Goal: Task Accomplishment & Management: Use online tool/utility

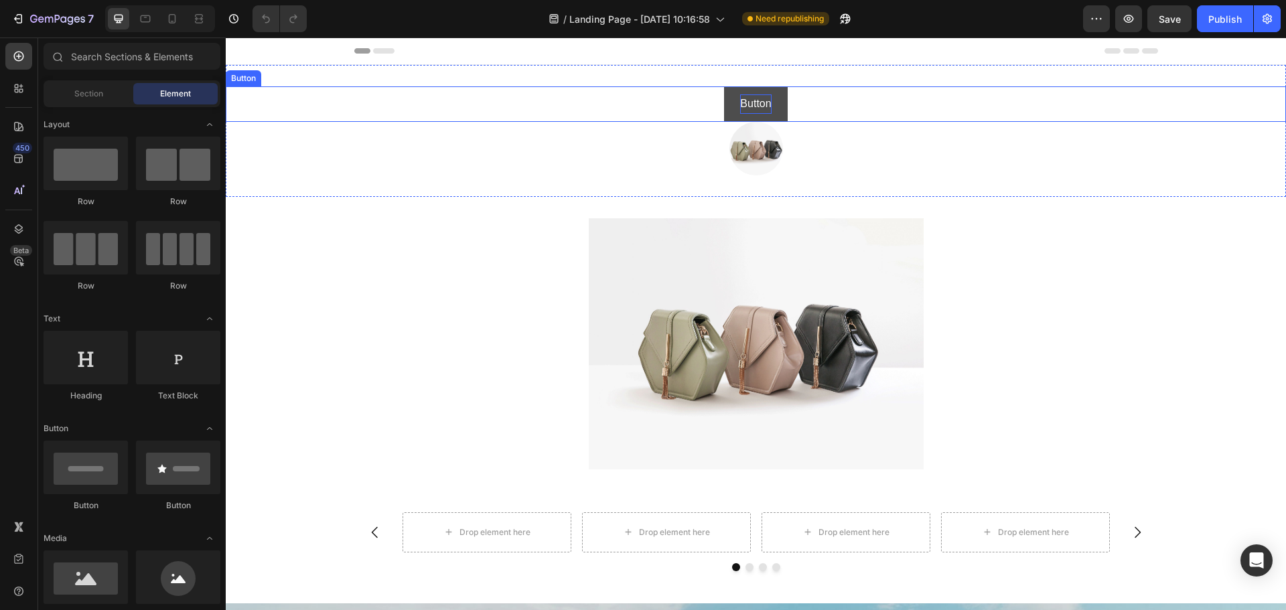
drag, startPoint x: 753, startPoint y: 107, endPoint x: 598, endPoint y: 129, distance: 156.2
click at [753, 107] on p "Button" at bounding box center [755, 103] width 31 height 19
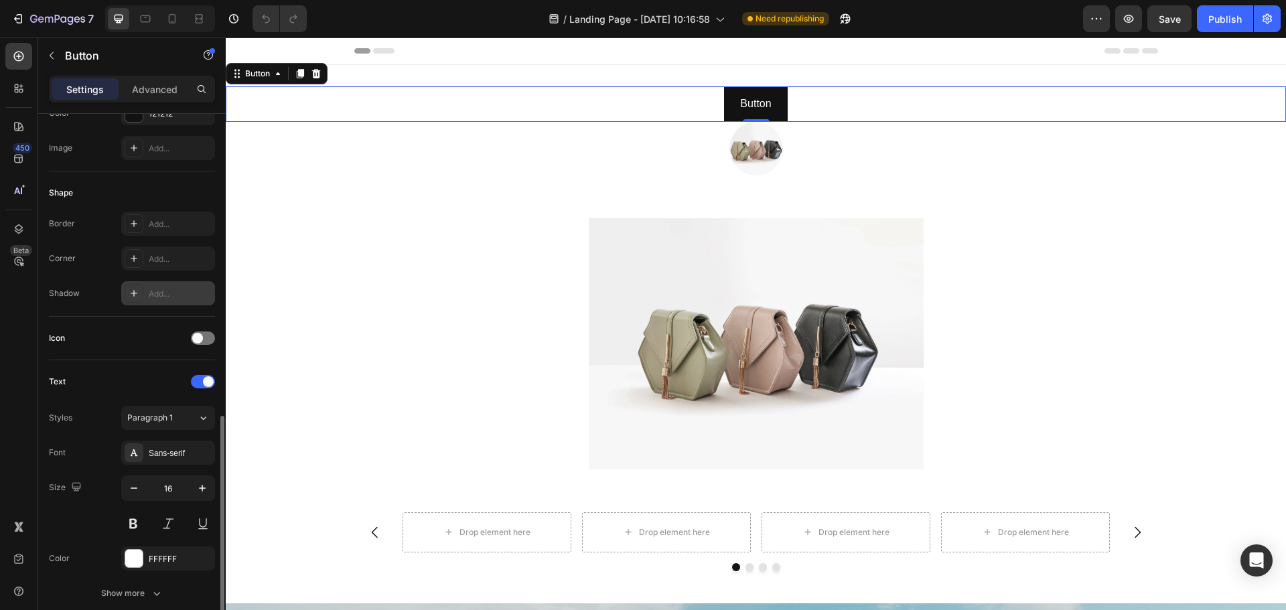
scroll to position [402, 0]
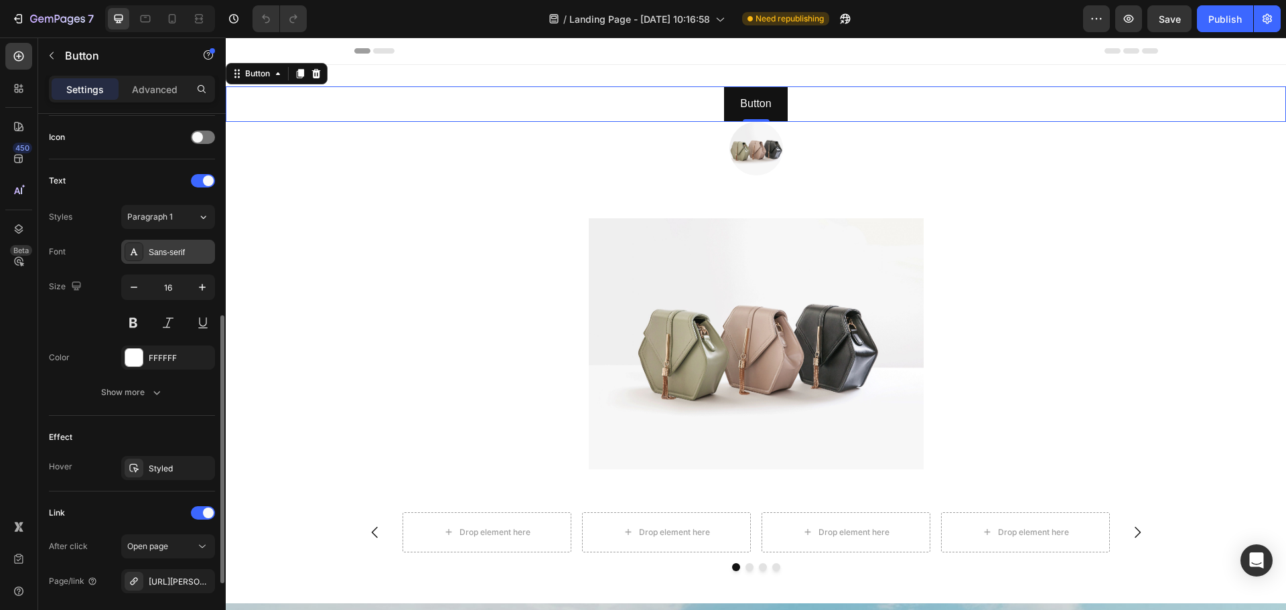
click at [171, 254] on div "Sans-serif" at bounding box center [180, 252] width 63 height 12
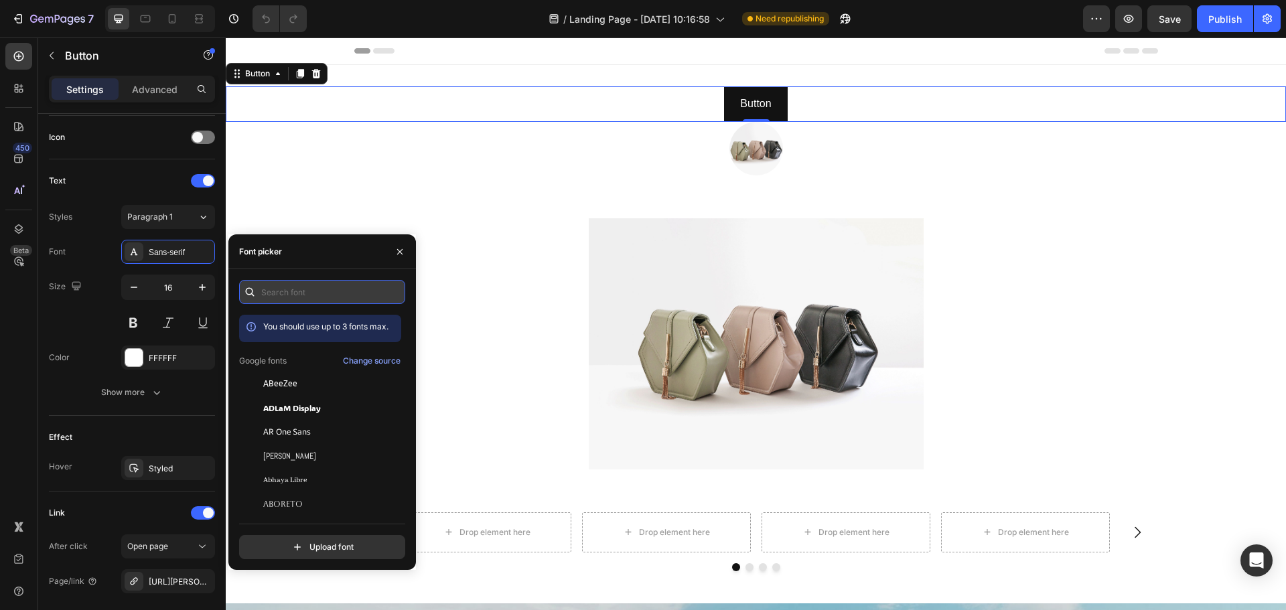
click at [324, 286] on input "text" at bounding box center [322, 292] width 166 height 24
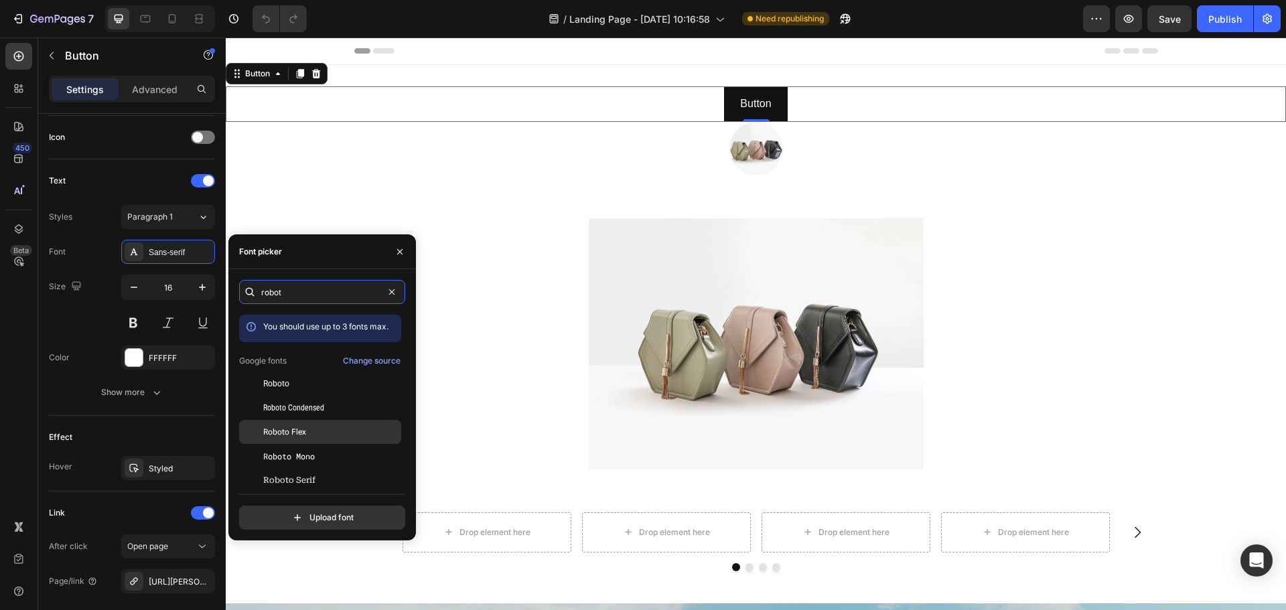
type input "robot"
click at [322, 431] on div "Roboto Flex" at bounding box center [330, 432] width 135 height 12
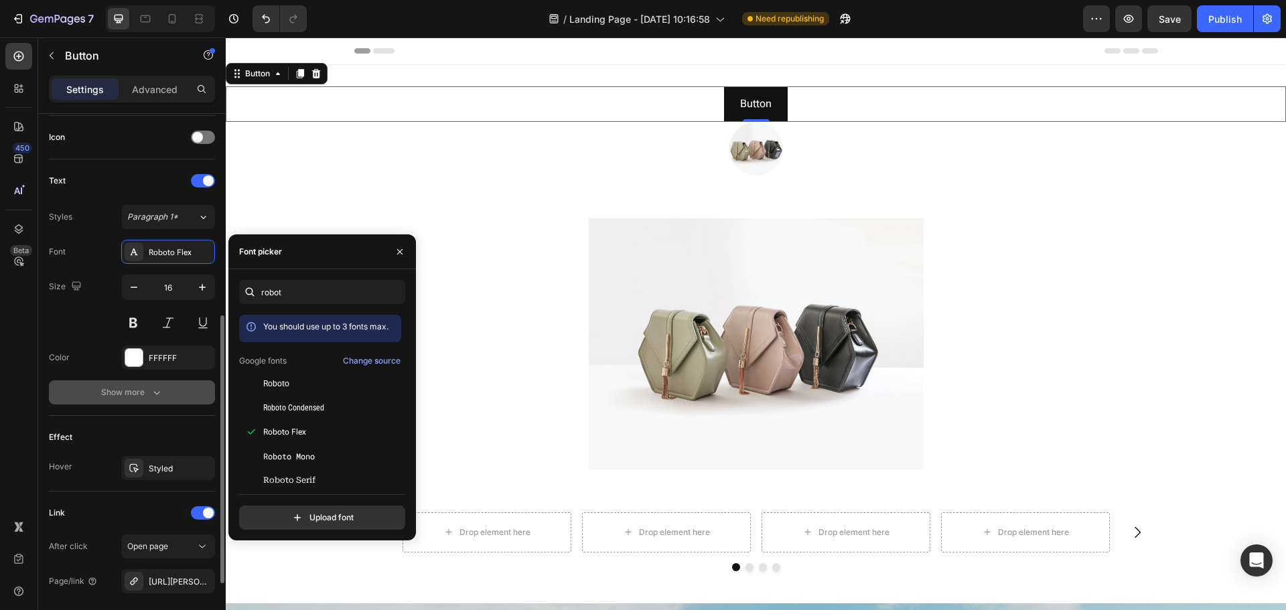
click at [131, 390] on div "Show more" at bounding box center [132, 392] width 62 height 13
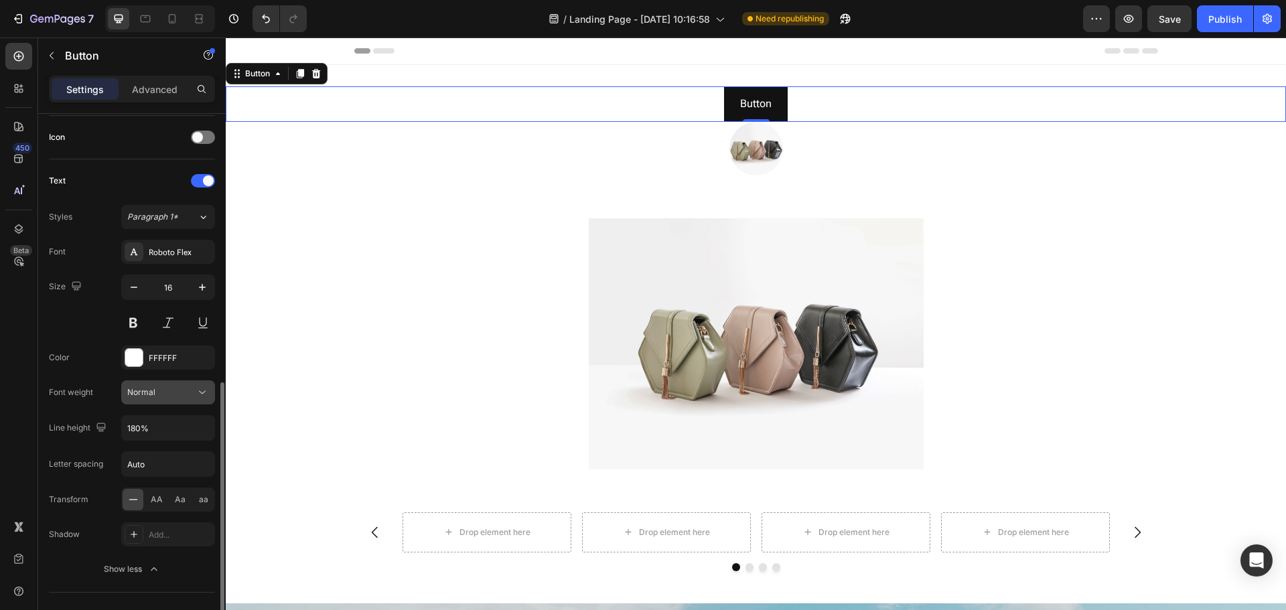
scroll to position [536, 0]
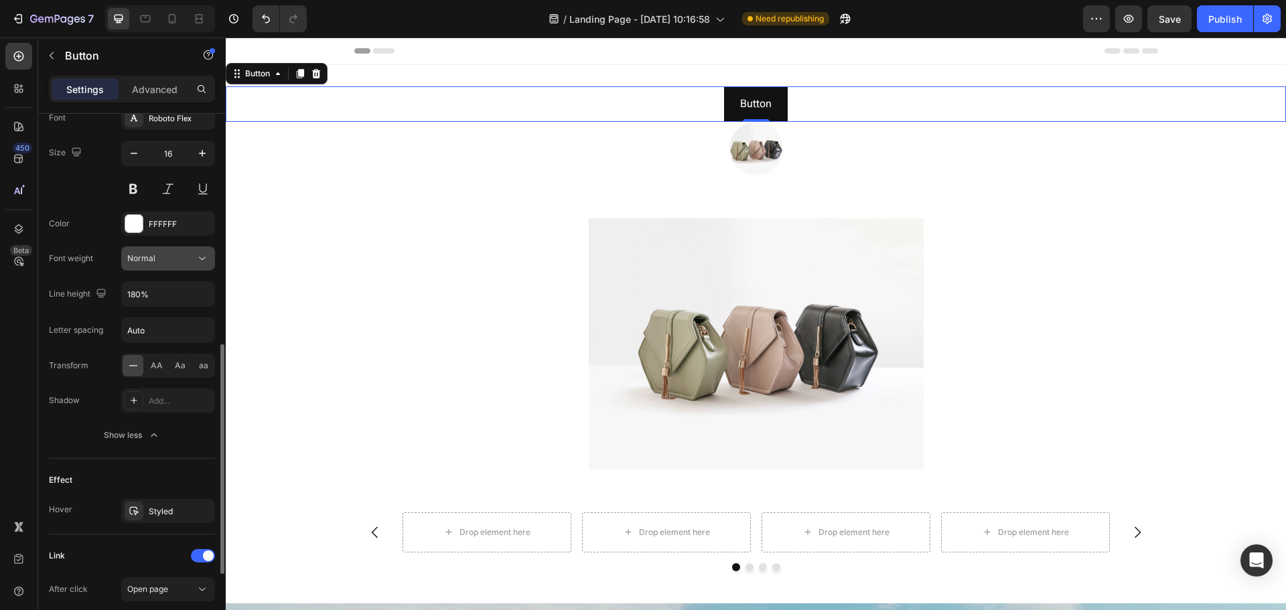
click at [196, 256] on icon at bounding box center [202, 258] width 13 height 13
click at [84, 203] on div "Font Roboto Flex Size 16 Color FFFFFF Font weight Normal Line height 180% Lette…" at bounding box center [132, 276] width 166 height 341
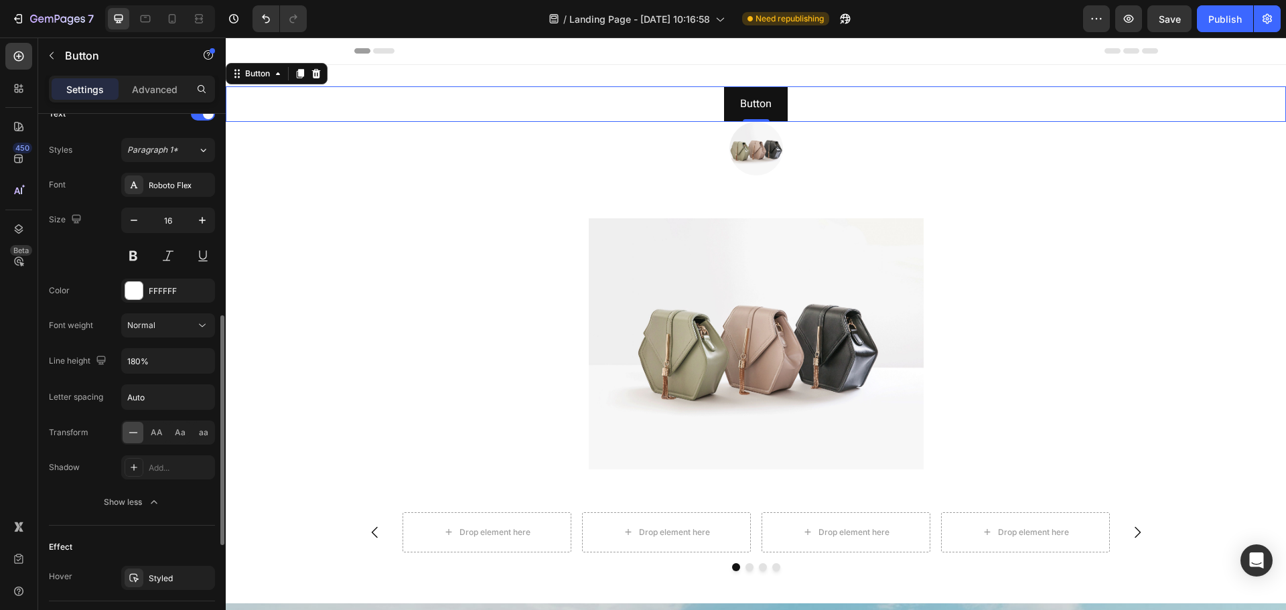
scroll to position [335, 0]
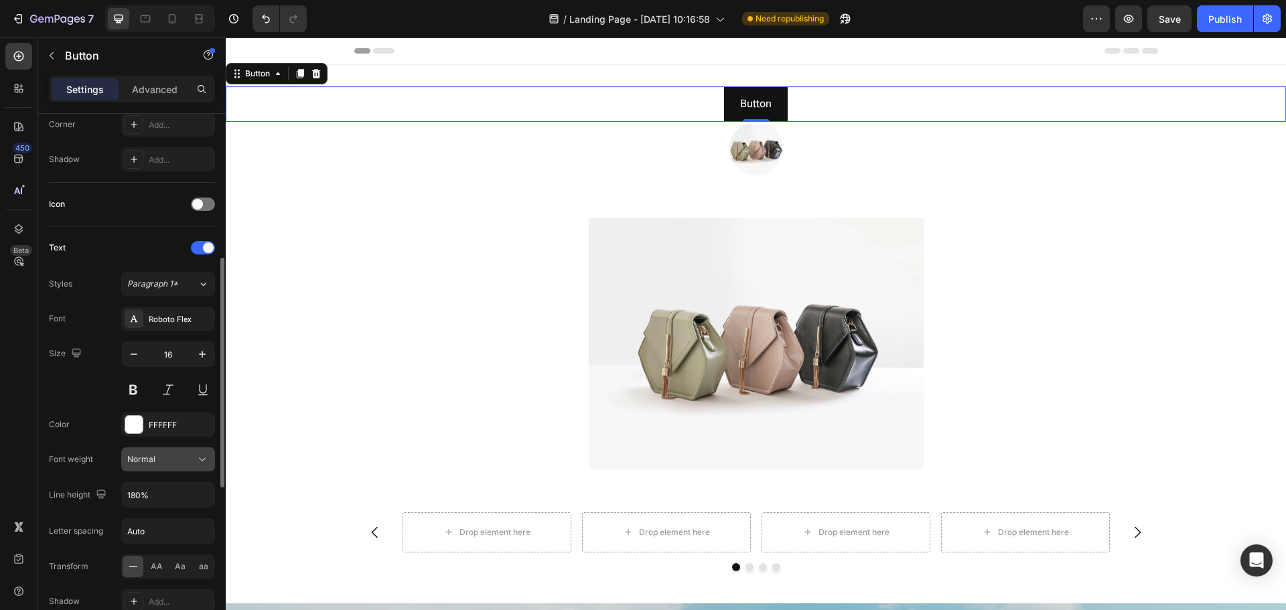
click at [202, 454] on icon at bounding box center [202, 459] width 13 height 13
click at [90, 404] on div "Font Roboto Flex Size 16 Color FFFFFF Font weight Normal Line height 180% Lette…" at bounding box center [132, 477] width 166 height 341
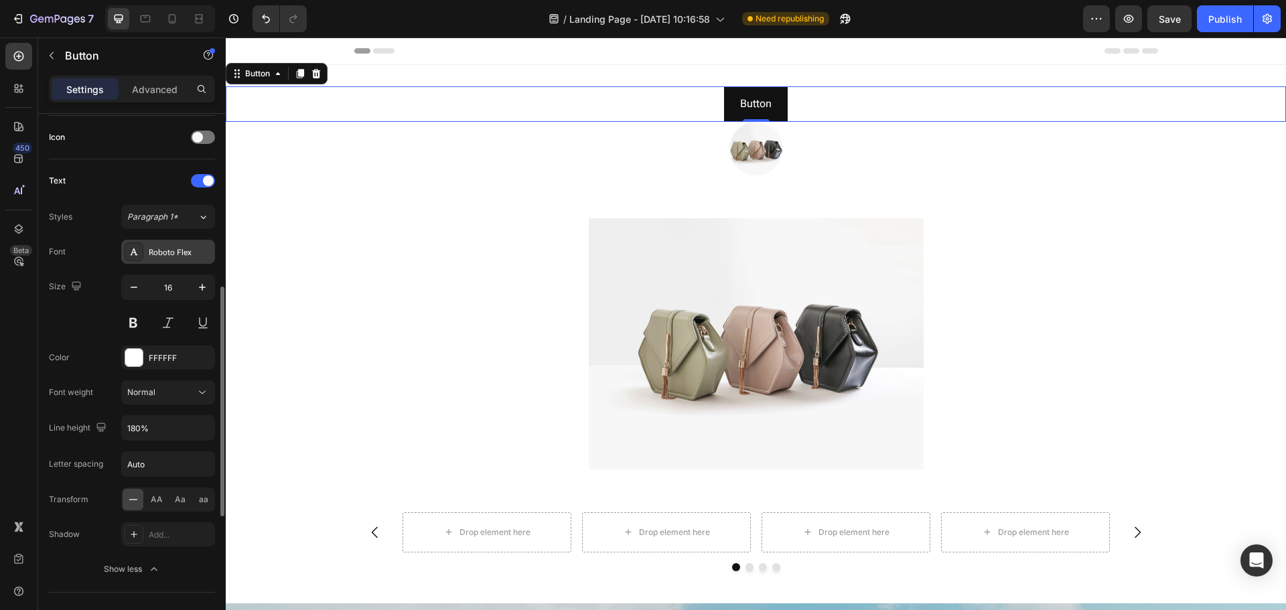
click at [187, 250] on div "Roboto Flex" at bounding box center [180, 252] width 63 height 12
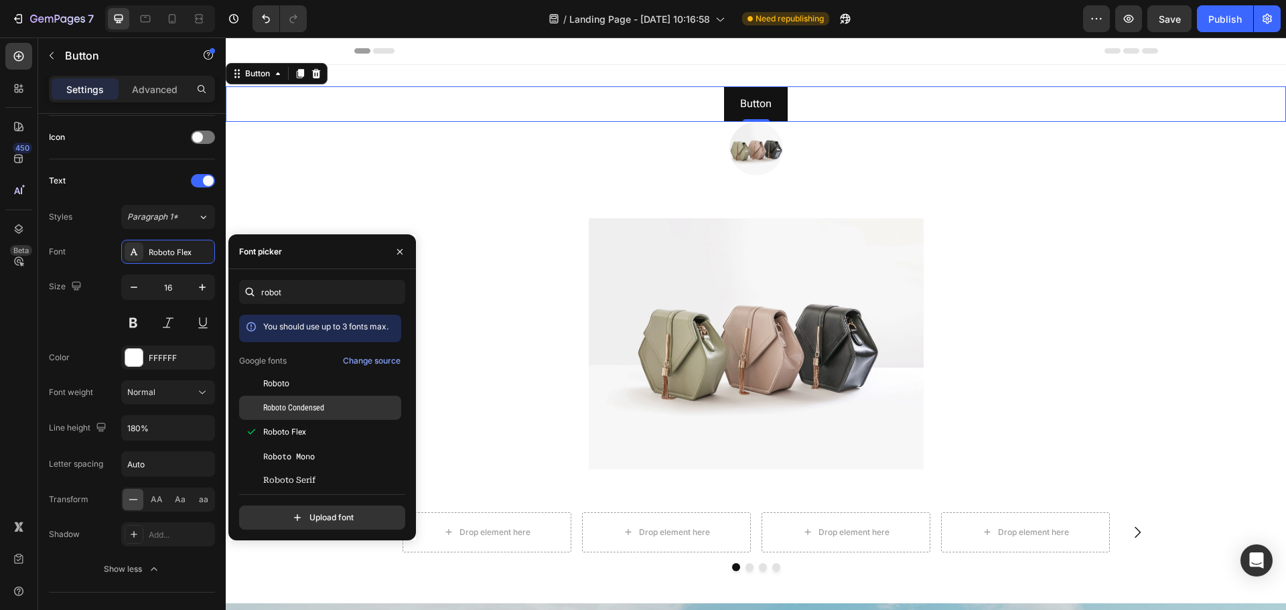
click at [316, 410] on span "Roboto Condensed" at bounding box center [293, 408] width 61 height 12
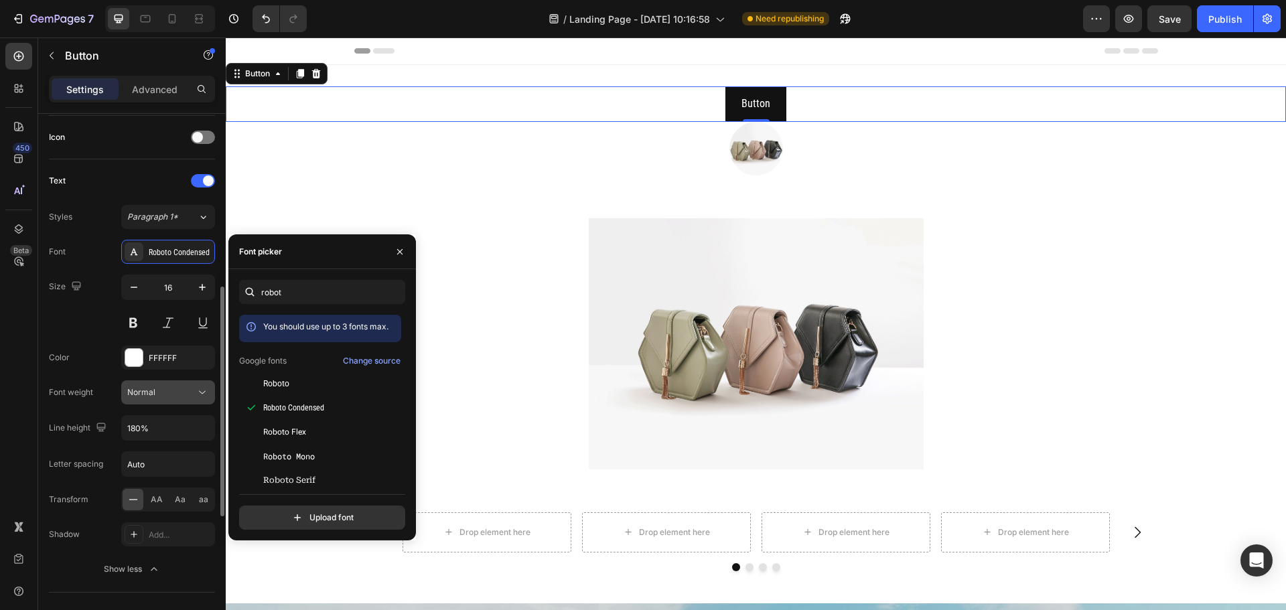
click at [173, 392] on div "Normal" at bounding box center [161, 392] width 68 height 12
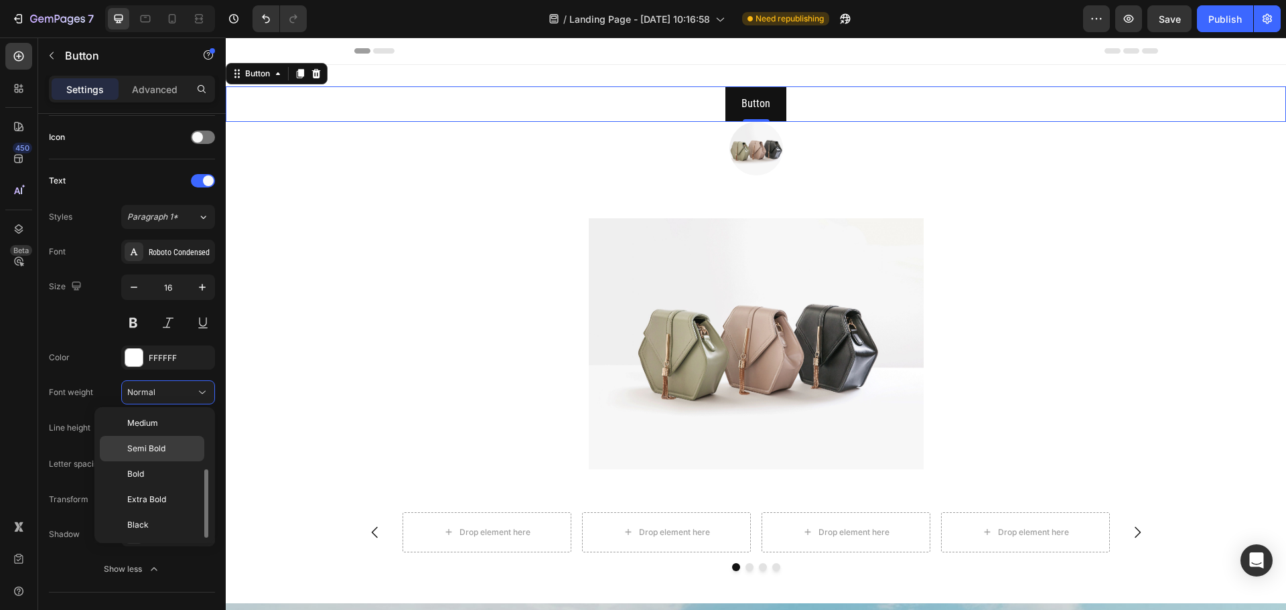
scroll to position [0, 0]
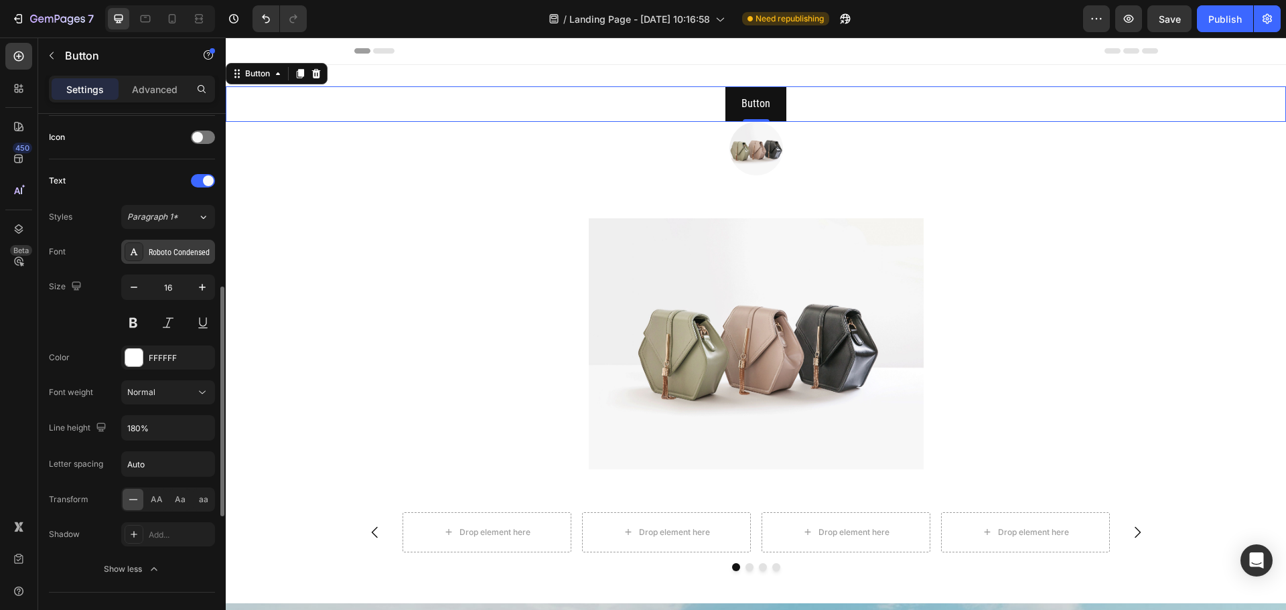
click at [171, 254] on div "Roboto Condensed" at bounding box center [180, 252] width 63 height 12
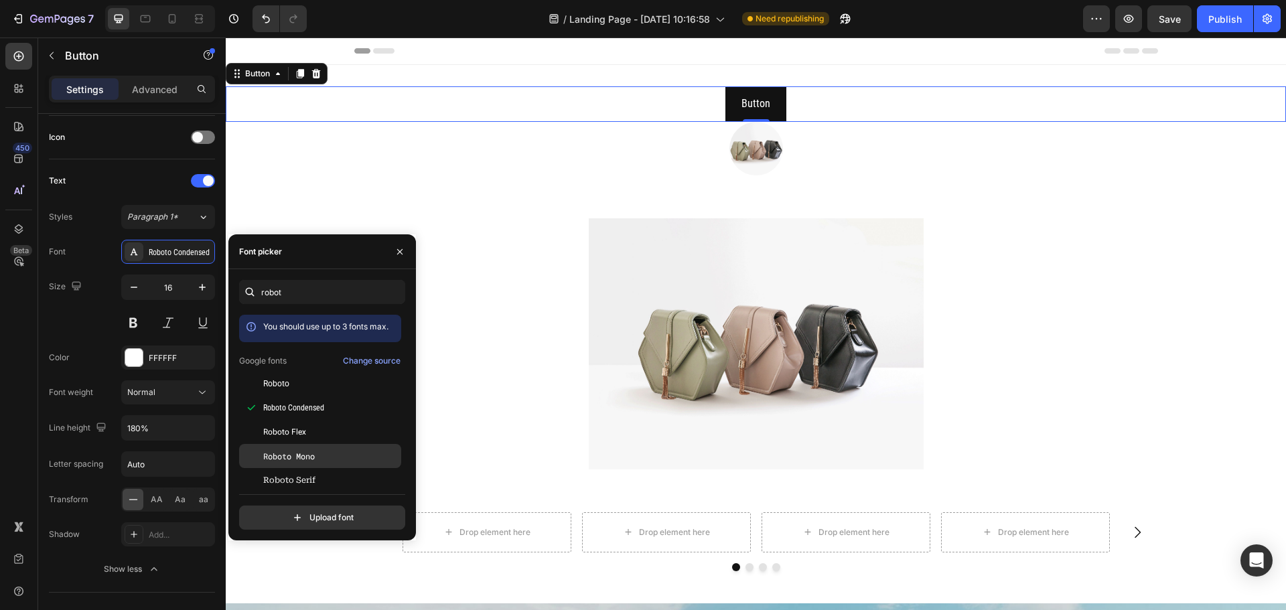
click at [304, 459] on span "Roboto Mono" at bounding box center [289, 456] width 52 height 12
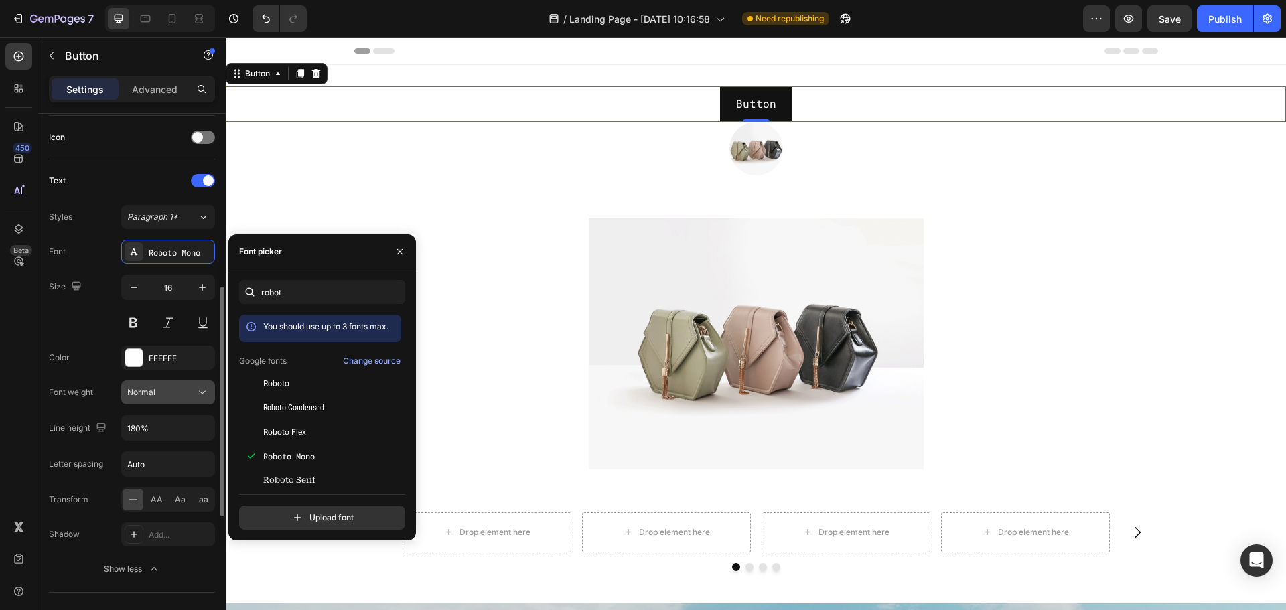
click at [175, 399] on button "Normal" at bounding box center [168, 392] width 94 height 24
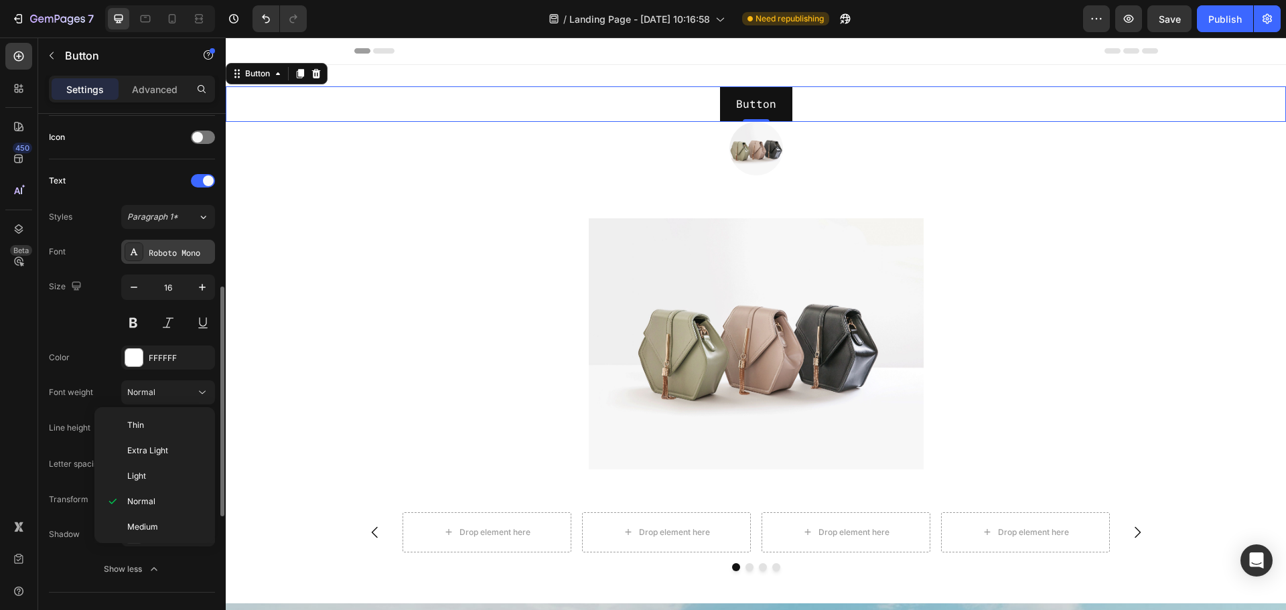
click at [173, 249] on div "Roboto Mono" at bounding box center [180, 252] width 63 height 12
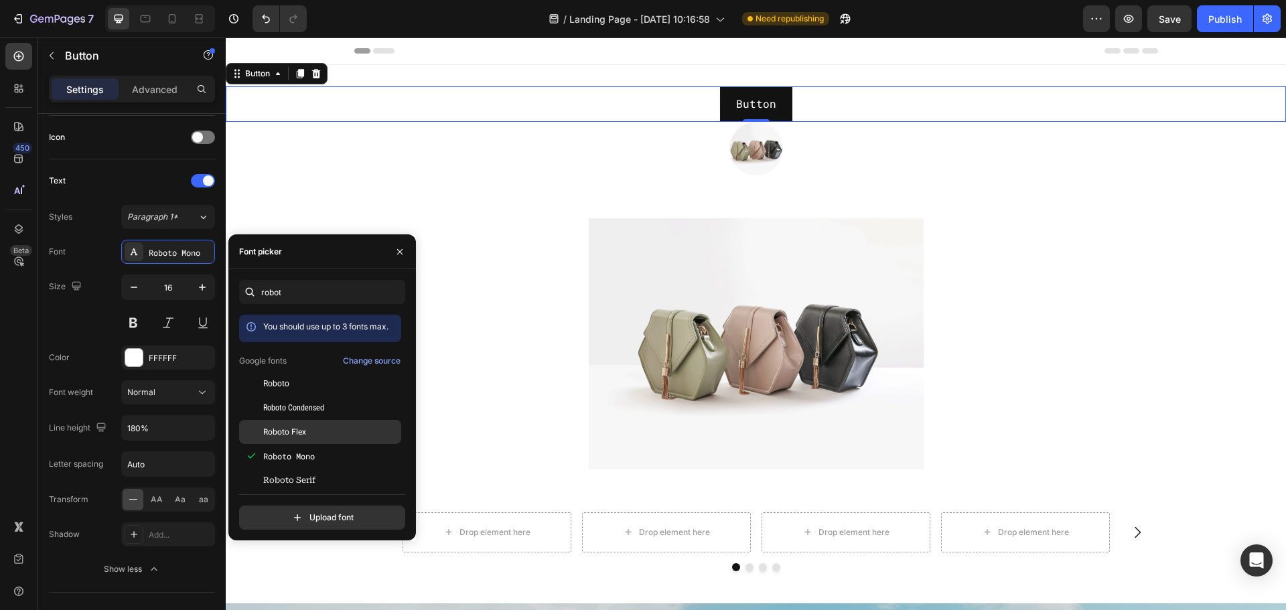
click at [303, 432] on span "Roboto Flex" at bounding box center [284, 432] width 43 height 12
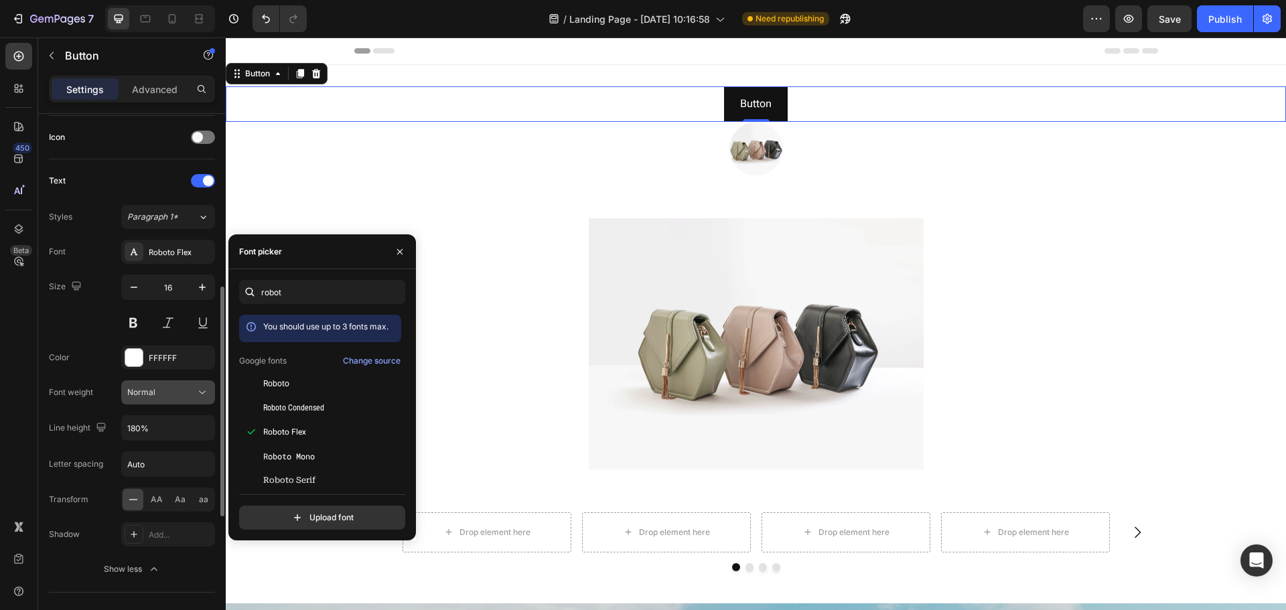
click at [170, 397] on div "Normal" at bounding box center [161, 392] width 68 height 12
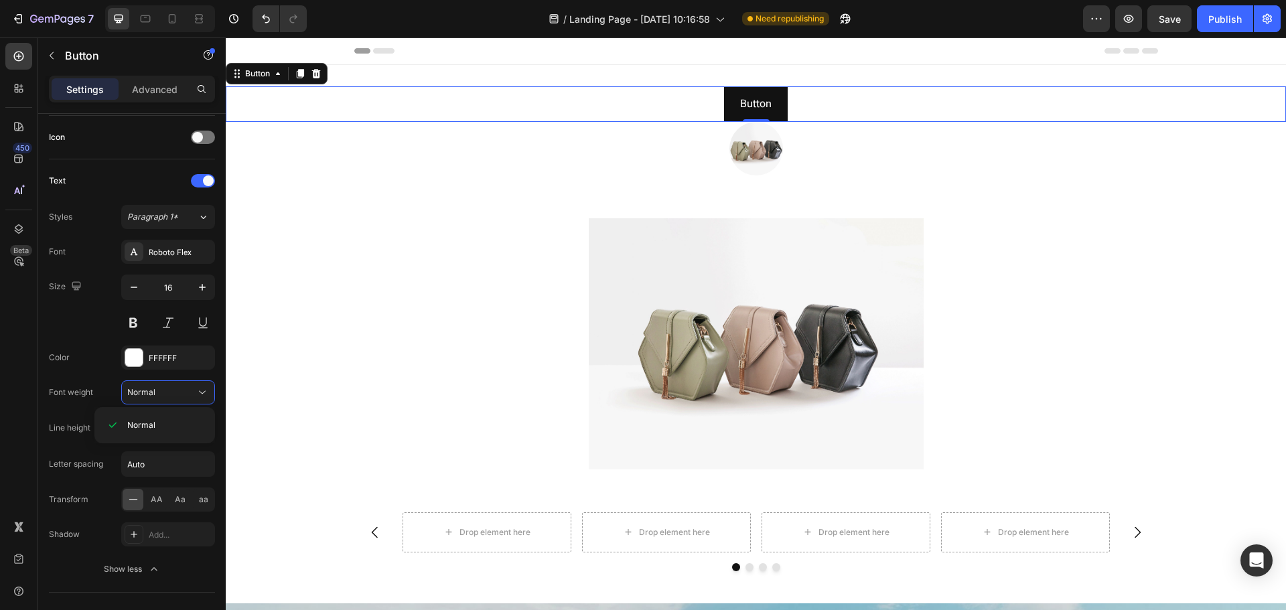
click at [23, 321] on div "450 Beta" at bounding box center [18, 278] width 27 height 471
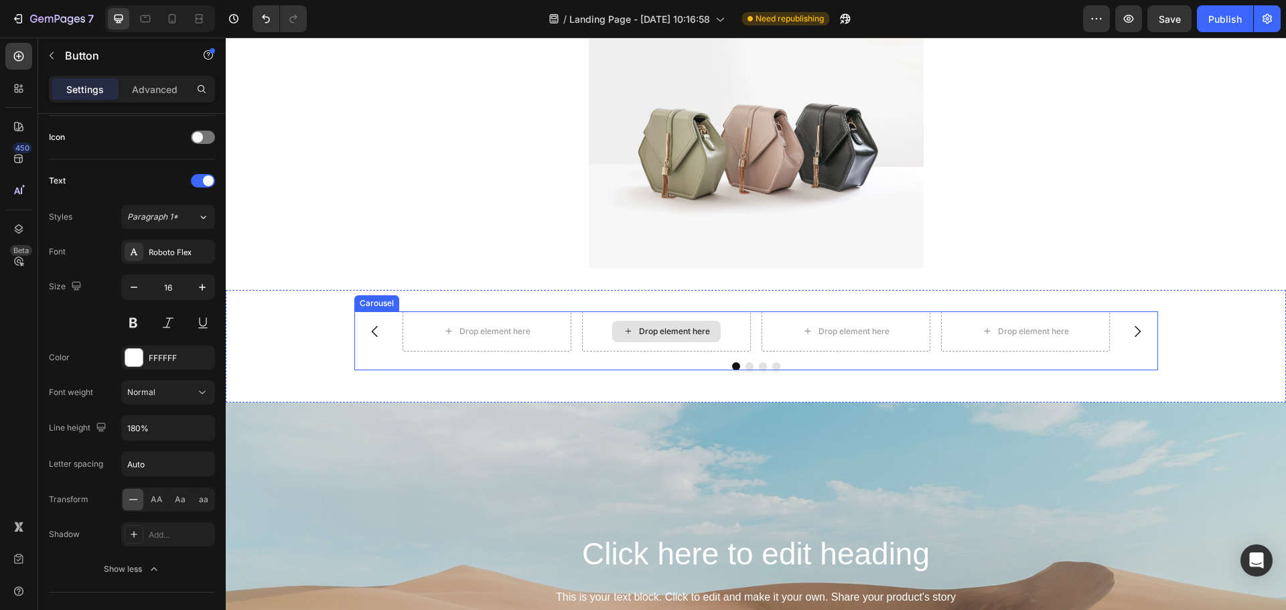
scroll to position [402, 0]
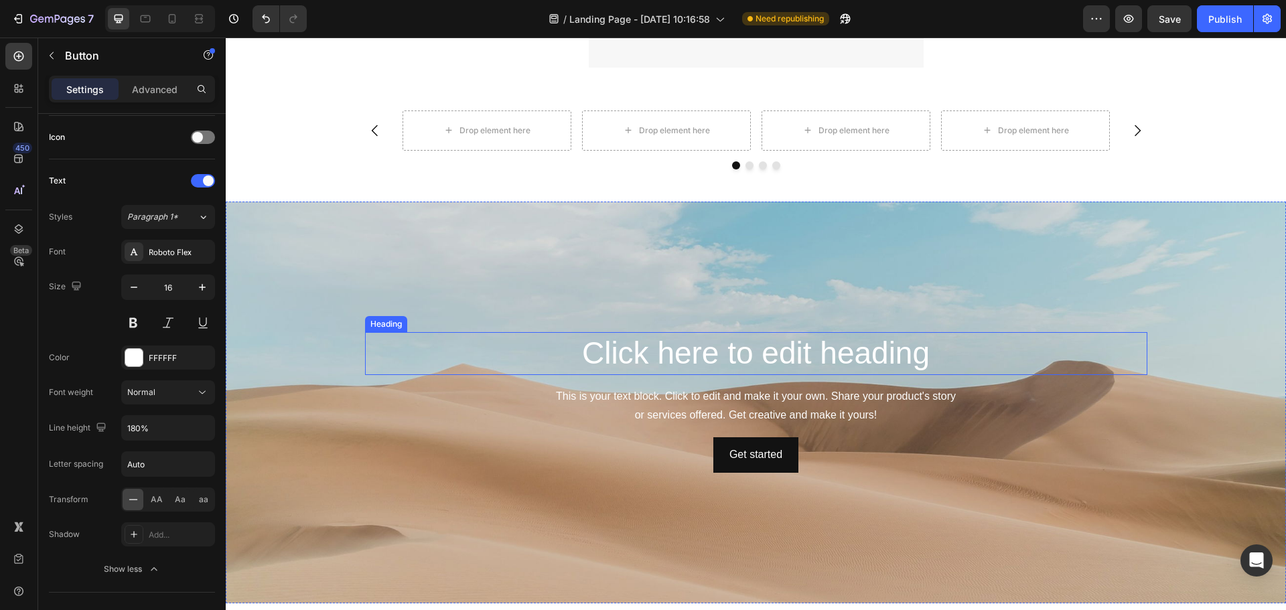
click at [693, 347] on h2 "Click here to edit heading" at bounding box center [756, 353] width 782 height 43
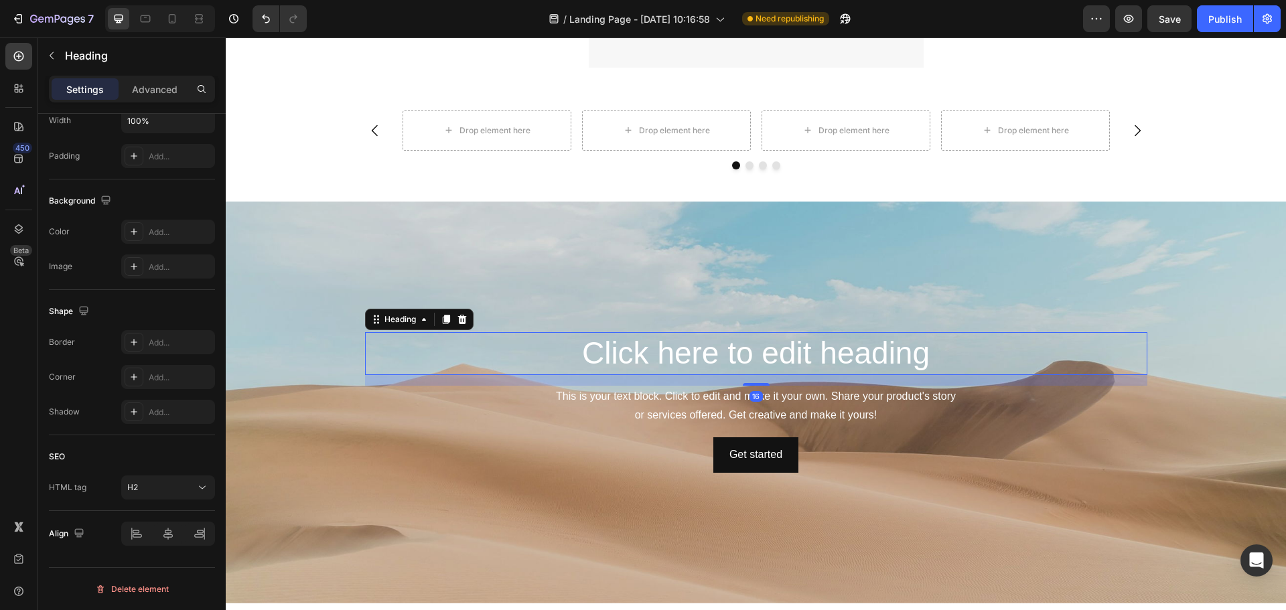
scroll to position [0, 0]
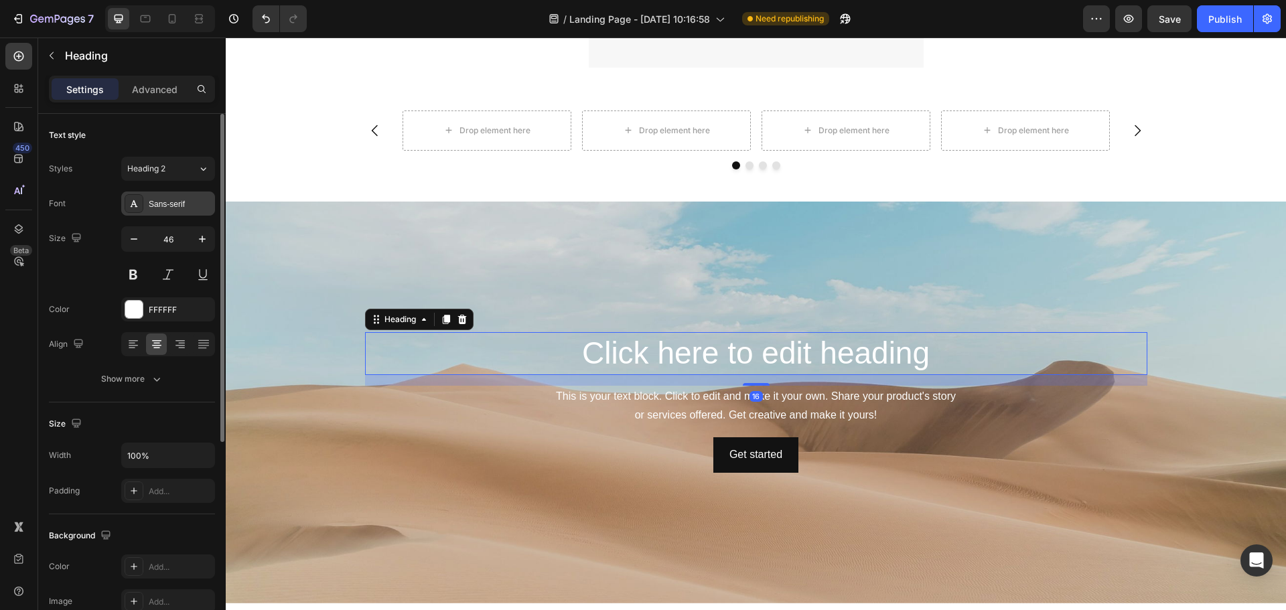
click at [159, 204] on div "Sans-serif" at bounding box center [180, 204] width 63 height 12
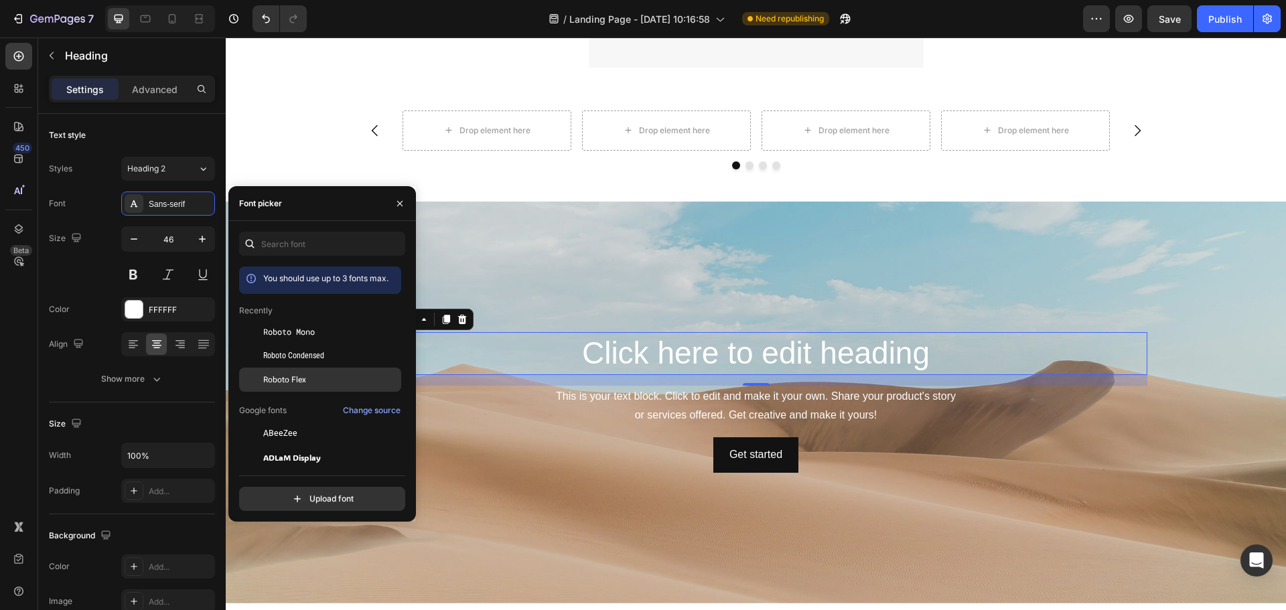
click at [302, 566] on div "Roboto Flex" at bounding box center [320, 578] width 162 height 24
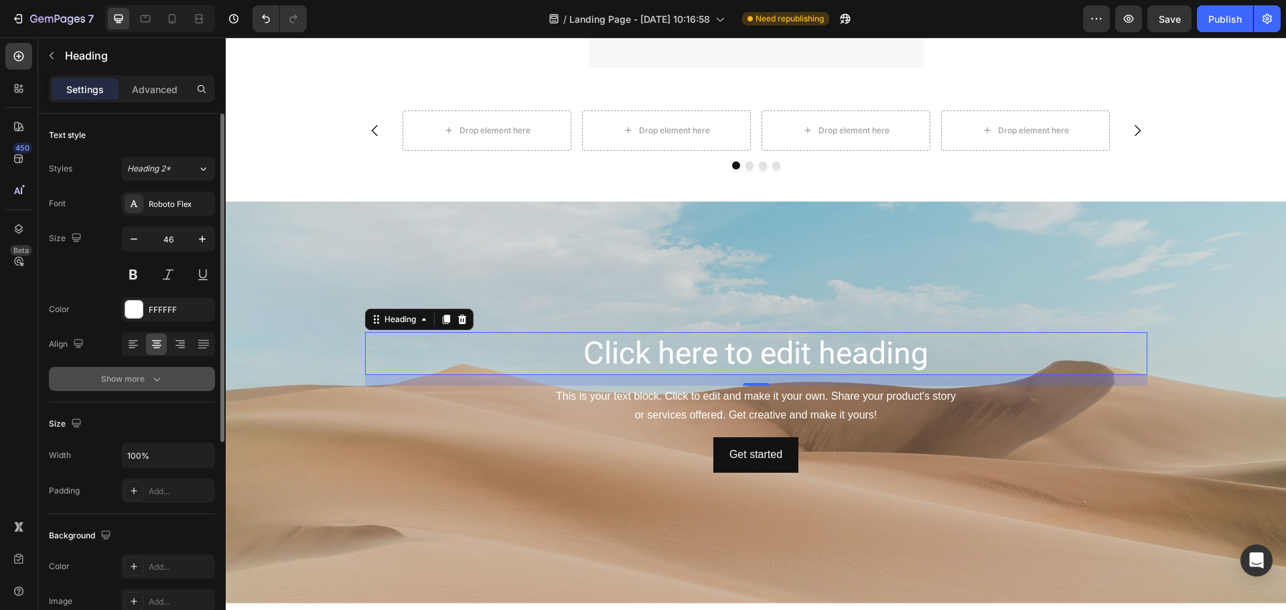
click at [137, 378] on div "Show more" at bounding box center [132, 378] width 62 height 13
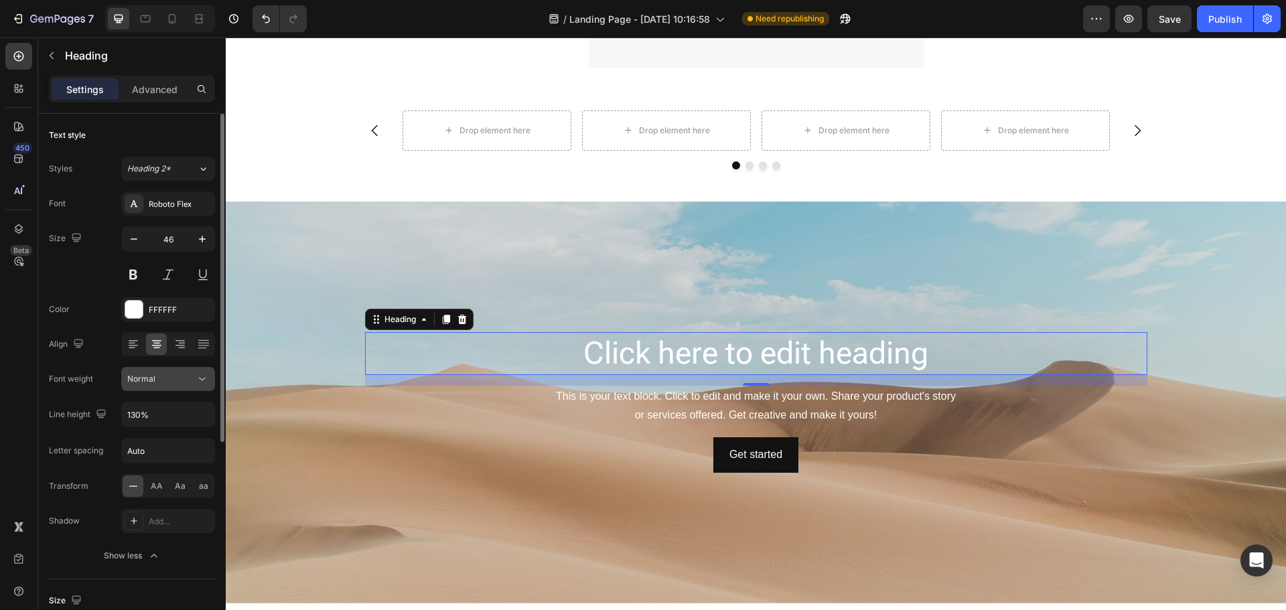
click at [143, 379] on span "Normal" at bounding box center [141, 379] width 28 height 10
click at [161, 402] on div "Normal" at bounding box center [155, 411] width 110 height 25
click at [1226, 29] on button "Publish" at bounding box center [1225, 18] width 56 height 27
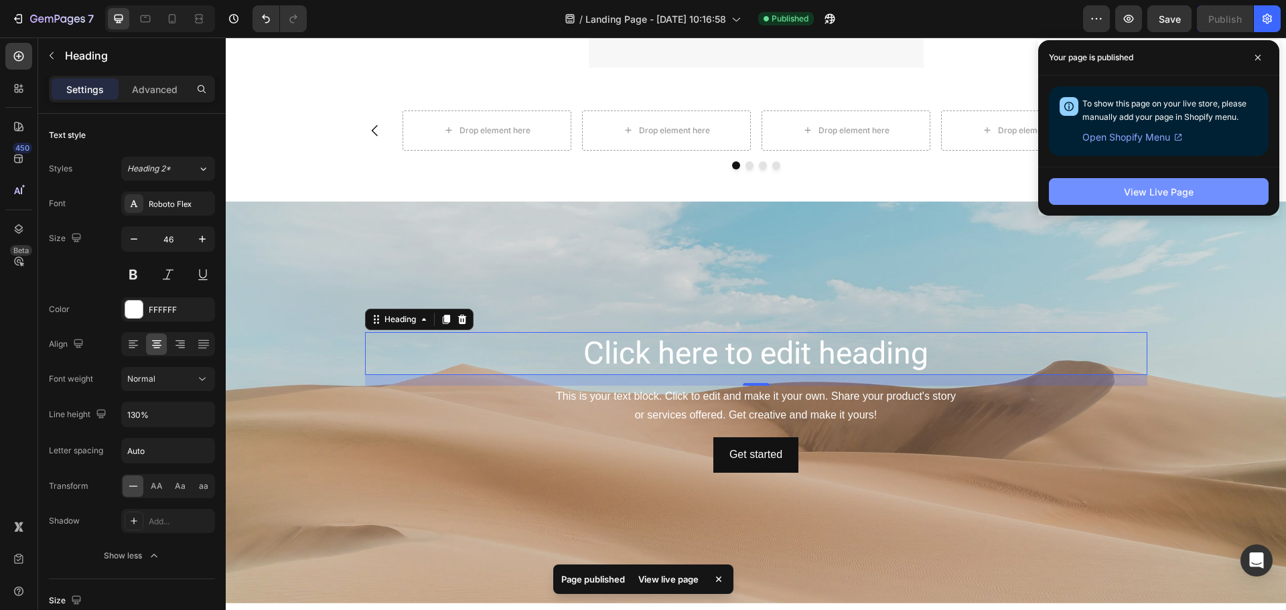
click at [1155, 192] on div "View Live Page" at bounding box center [1159, 192] width 70 height 14
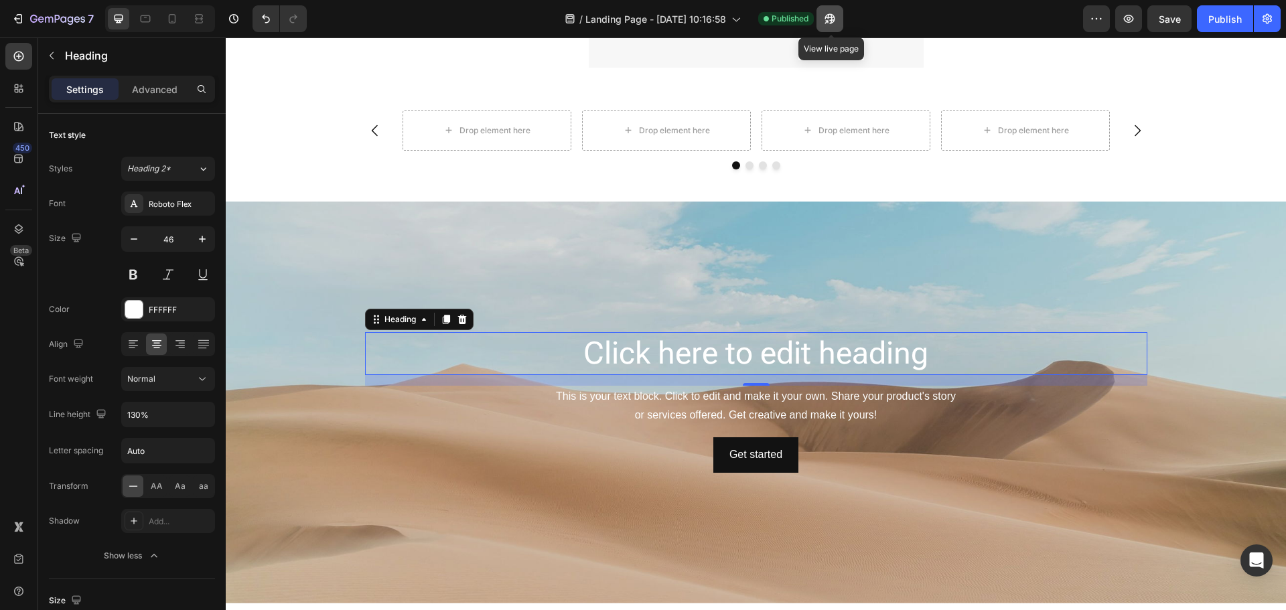
click at [838, 19] on button "button" at bounding box center [829, 18] width 27 height 27
click at [177, 210] on div "Roboto Flex" at bounding box center [168, 203] width 94 height 24
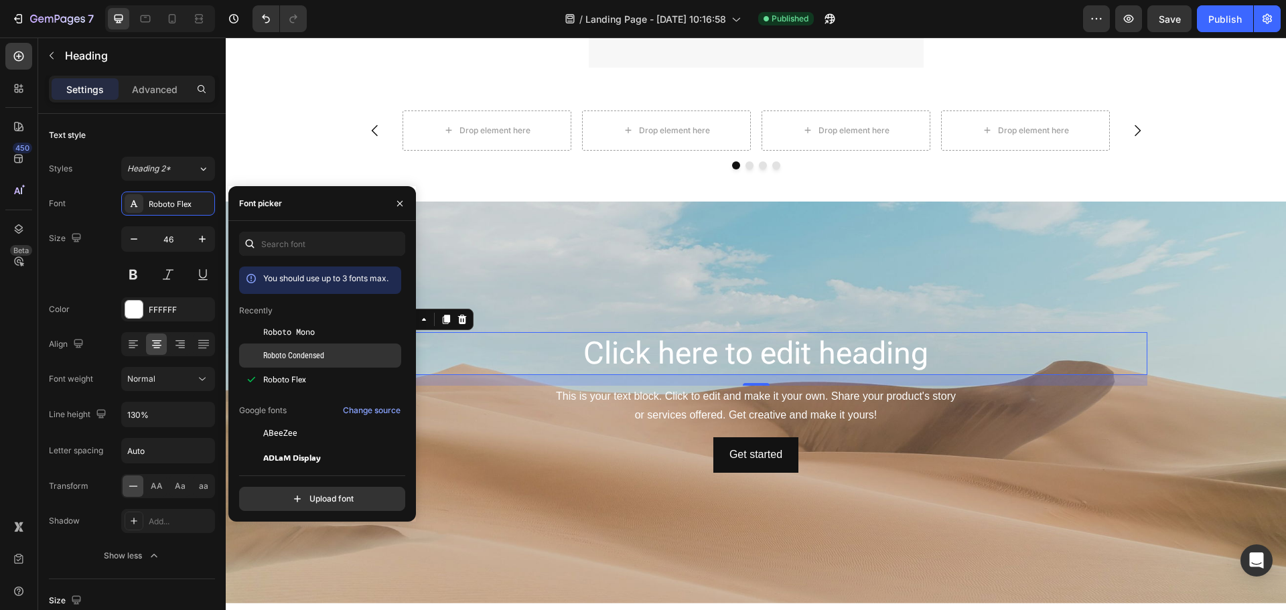
click at [316, 353] on span "Roboto Condensed" at bounding box center [293, 356] width 61 height 12
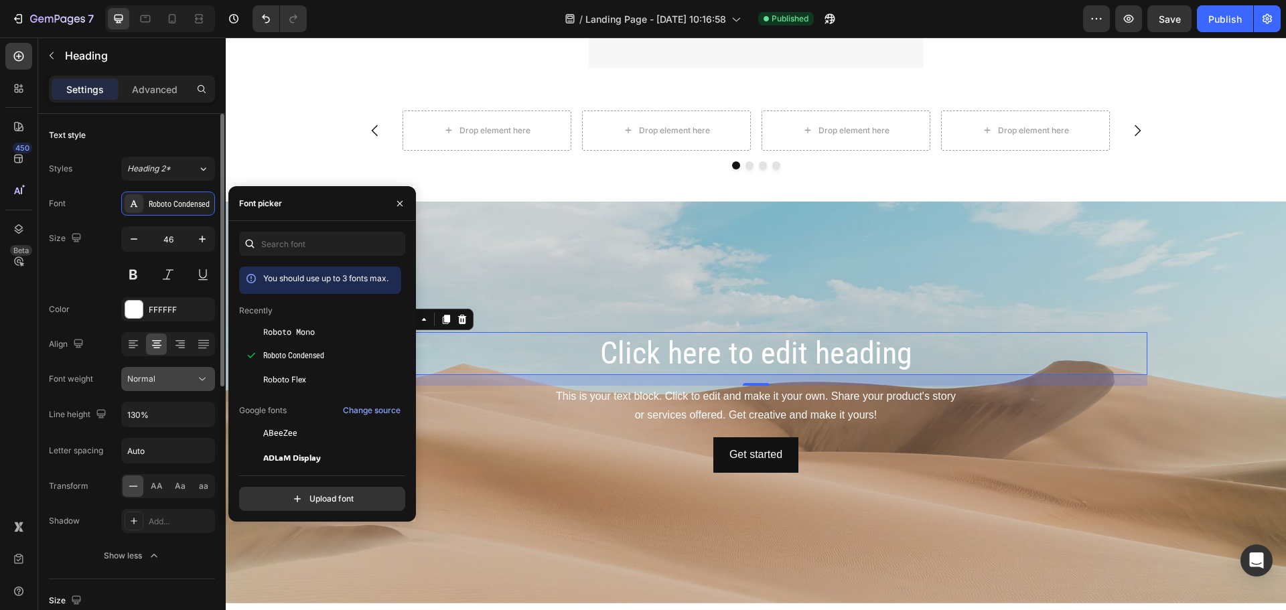
drag, startPoint x: 141, startPoint y: 378, endPoint x: 159, endPoint y: 380, distance: 18.2
click at [145, 379] on span "Normal" at bounding box center [141, 379] width 28 height 10
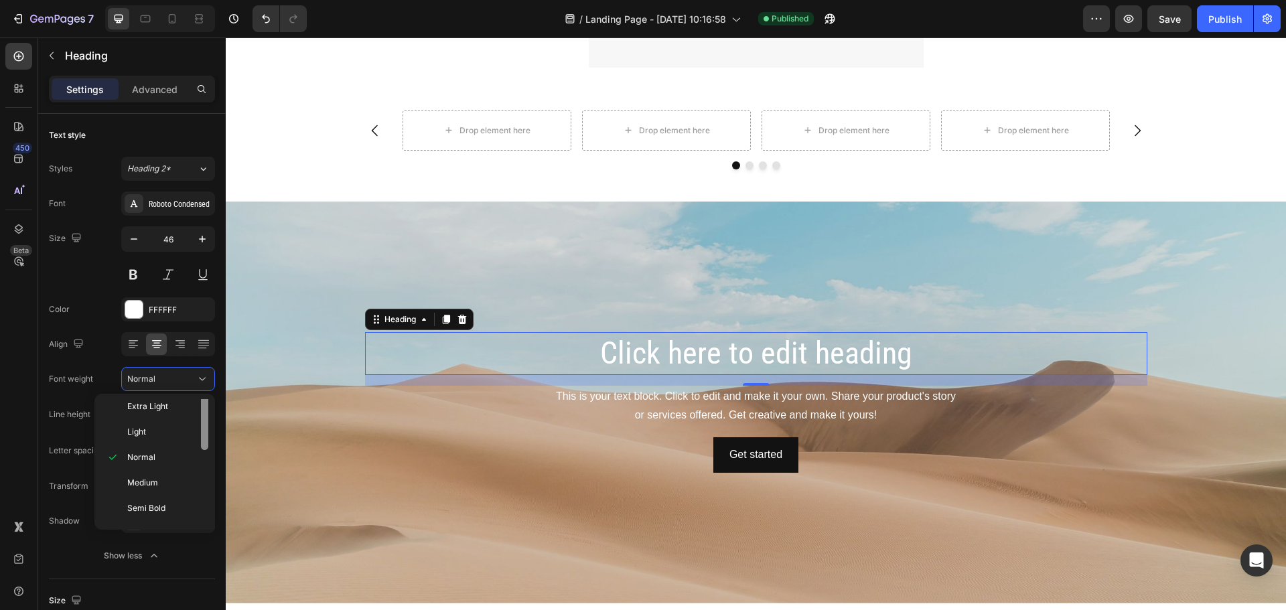
scroll to position [104, 0]
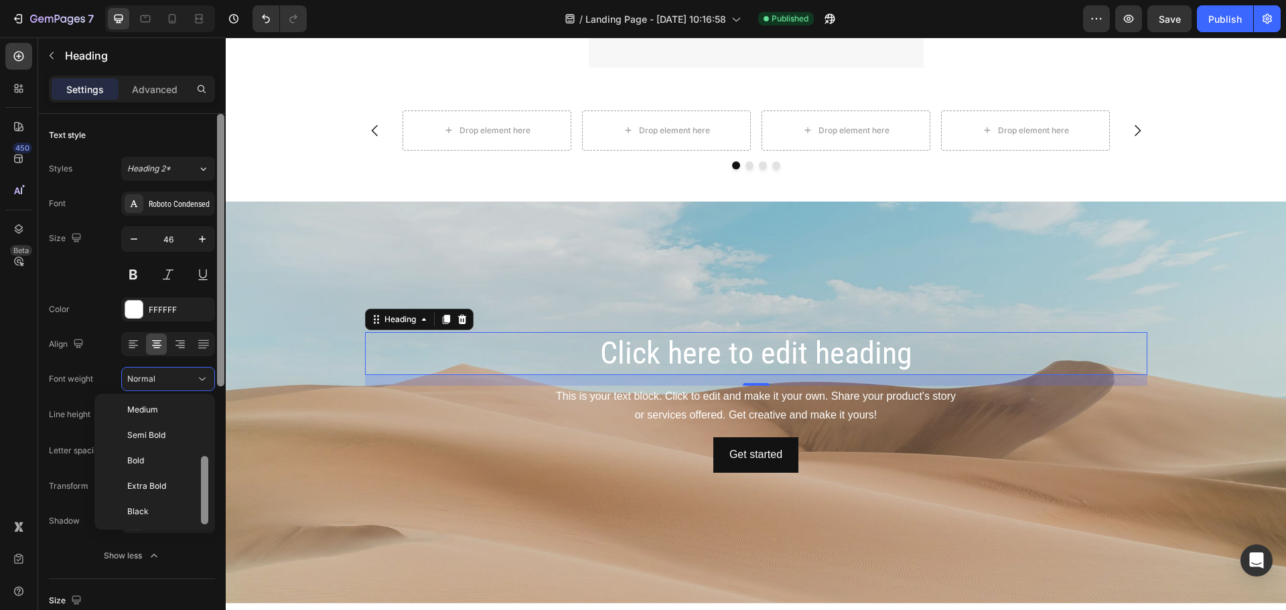
drag, startPoint x: 205, startPoint y: 416, endPoint x: 219, endPoint y: 487, distance: 71.7
click at [206, 492] on div at bounding box center [204, 490] width 7 height 68
